Goal: Register for event/course

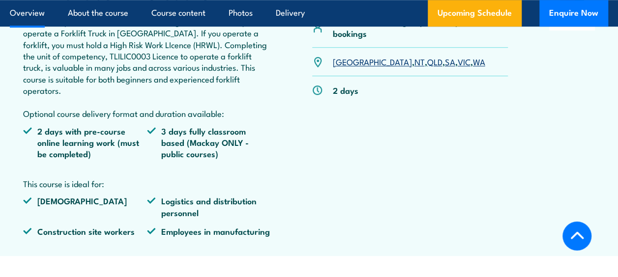
scroll to position [393, 0]
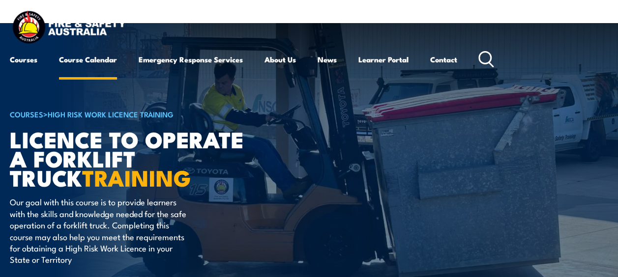
click at [83, 58] on link "Course Calendar" at bounding box center [88, 60] width 58 height 24
click at [99, 59] on link "Course Calendar" at bounding box center [88, 60] width 58 height 24
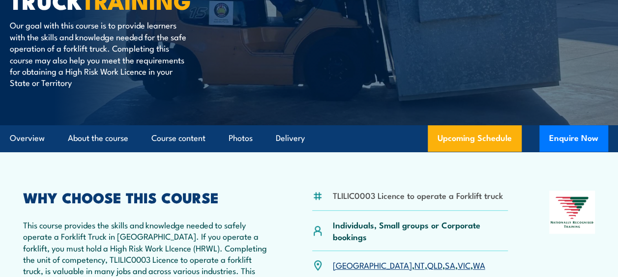
scroll to position [197, 0]
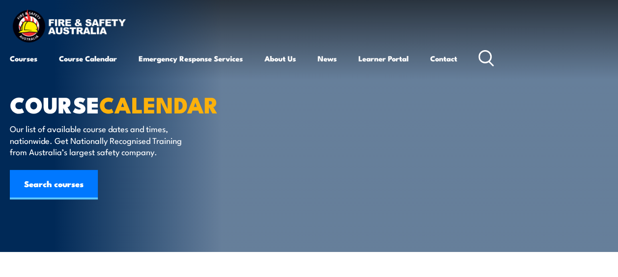
click at [494, 62] on icon at bounding box center [487, 58] width 16 height 16
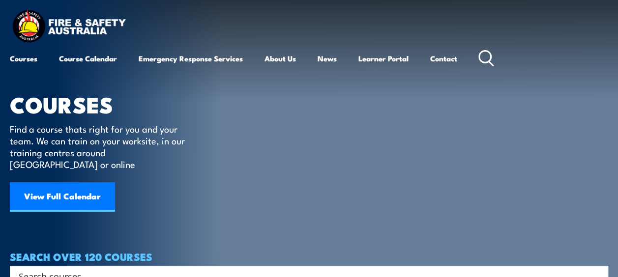
scroll to position [148, 0]
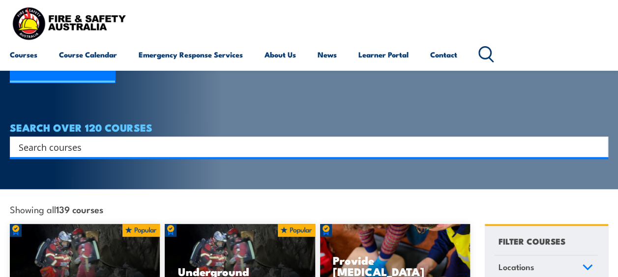
scroll to position [98, 0]
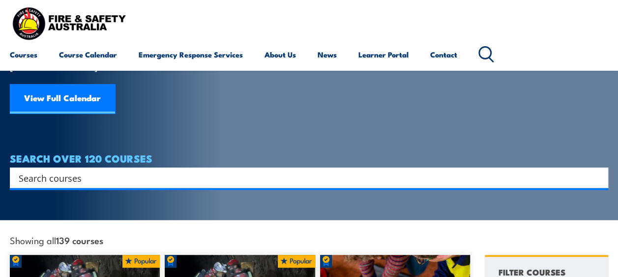
click at [78, 171] on input "Search input" at bounding box center [303, 178] width 568 height 15
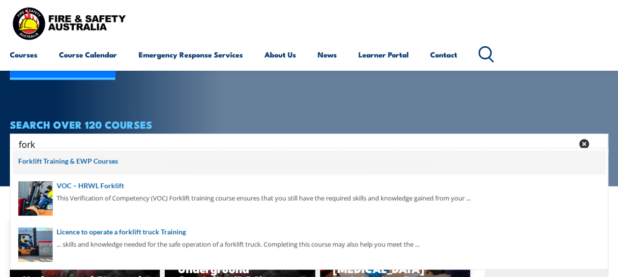
scroll to position [148, 0]
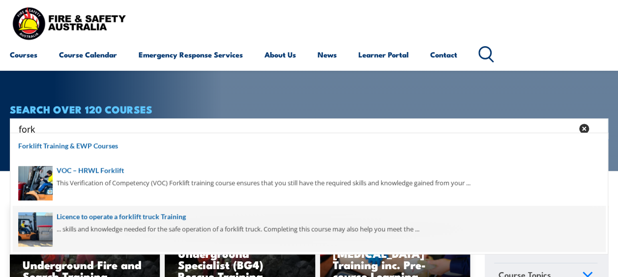
type input "fork"
click at [108, 216] on span at bounding box center [309, 229] width 593 height 46
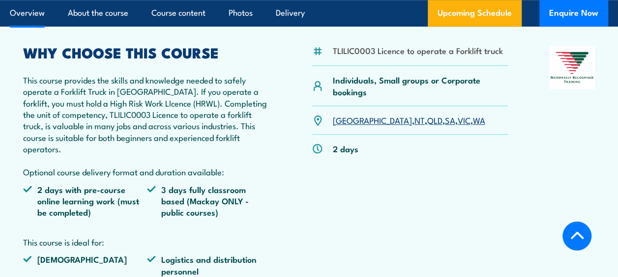
scroll to position [344, 0]
